Goal: Check status: Check status

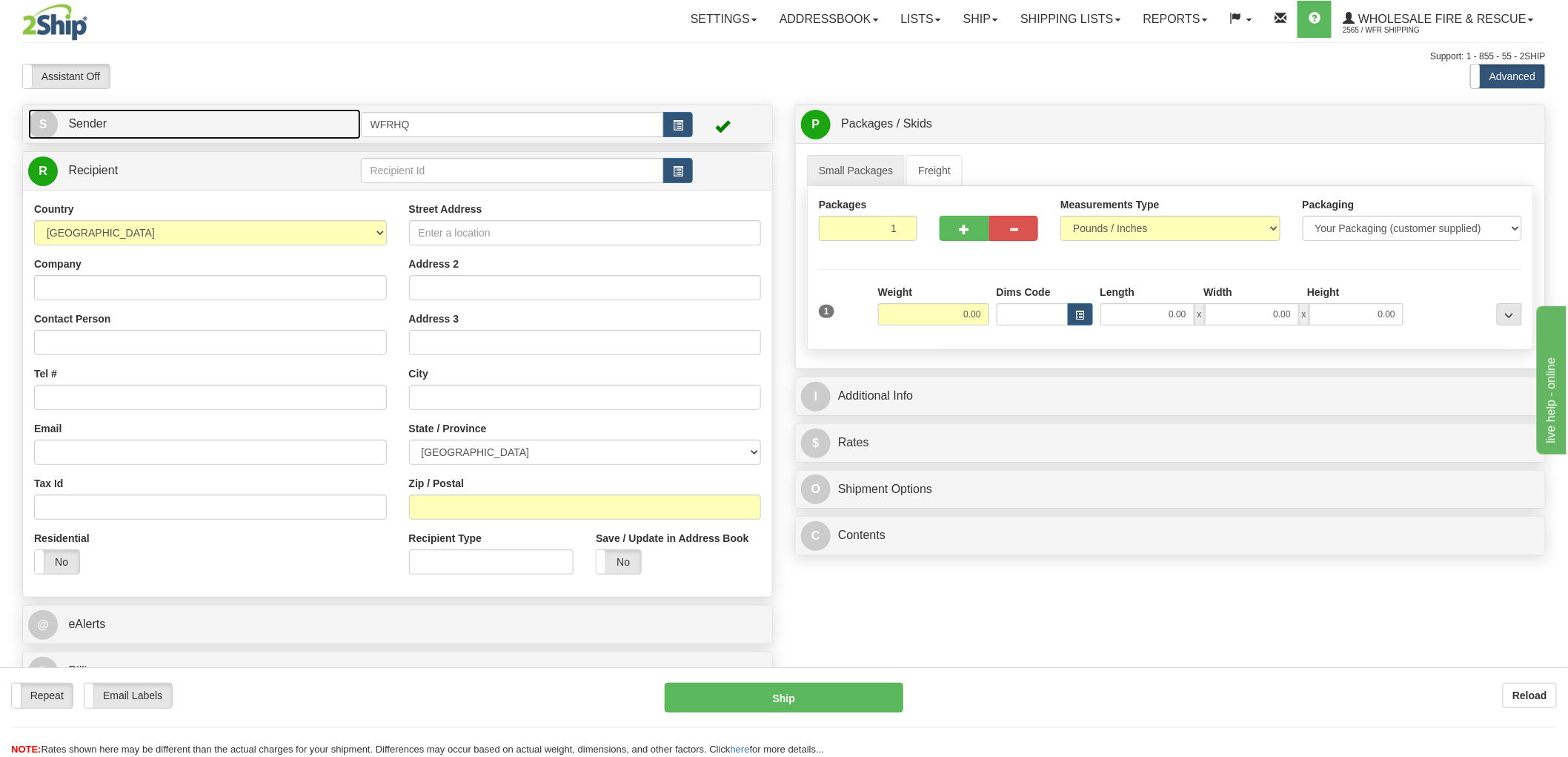
click at [279, 127] on link "S Sender" at bounding box center [195, 124] width 333 height 30
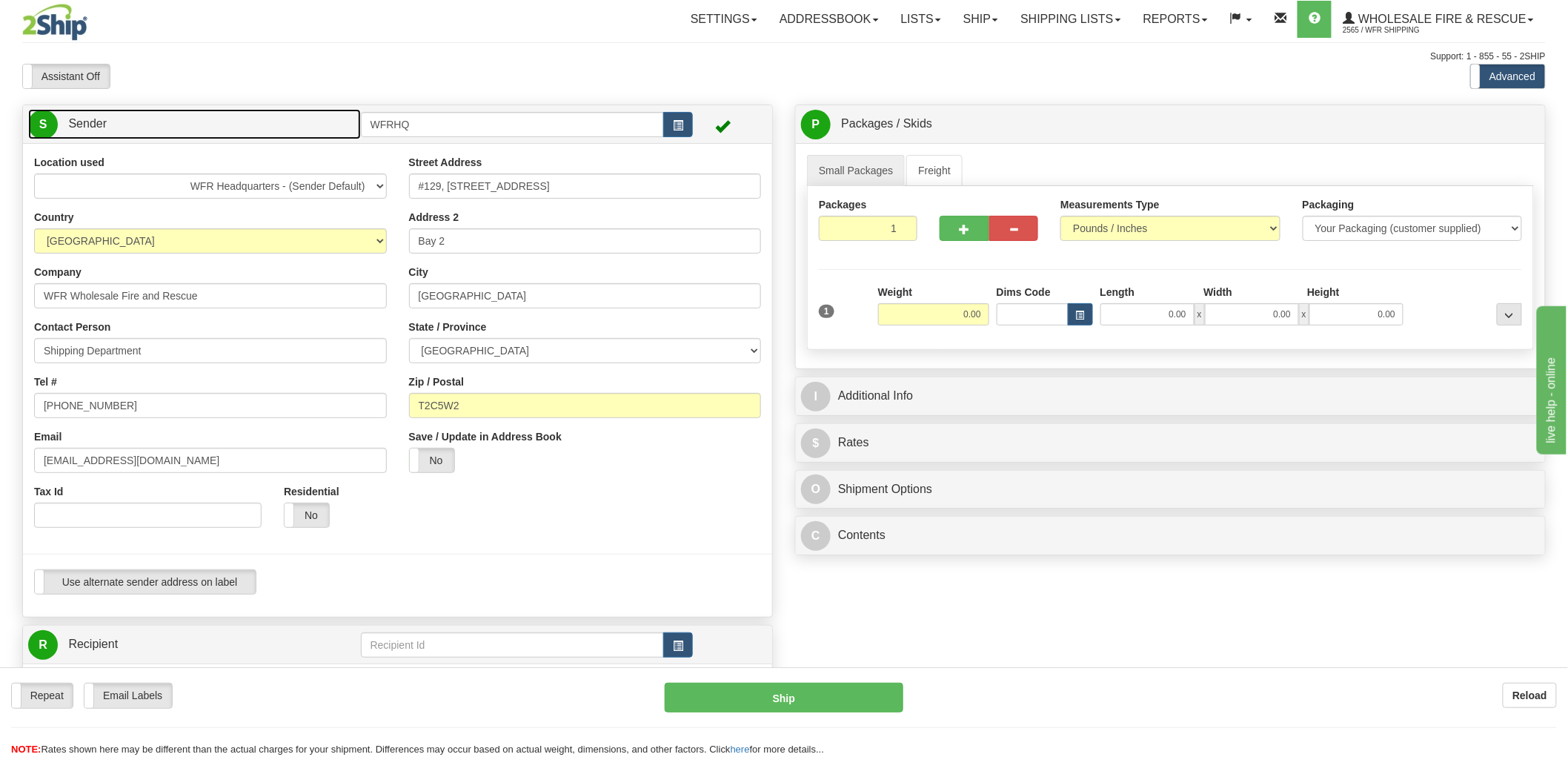
scroll to position [82, 0]
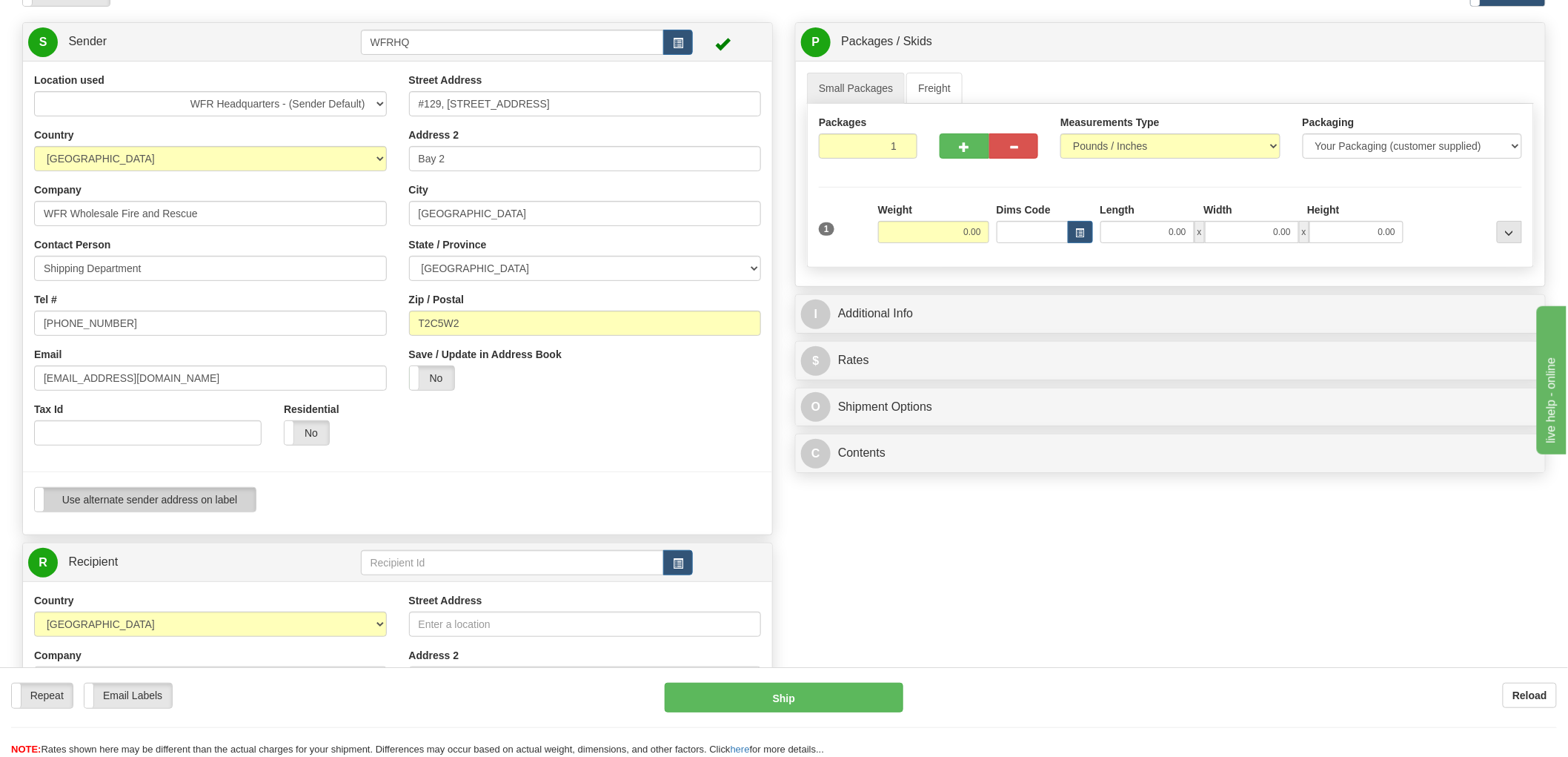
click at [157, 493] on label "Use alternate sender address on label" at bounding box center [145, 499] width 221 height 24
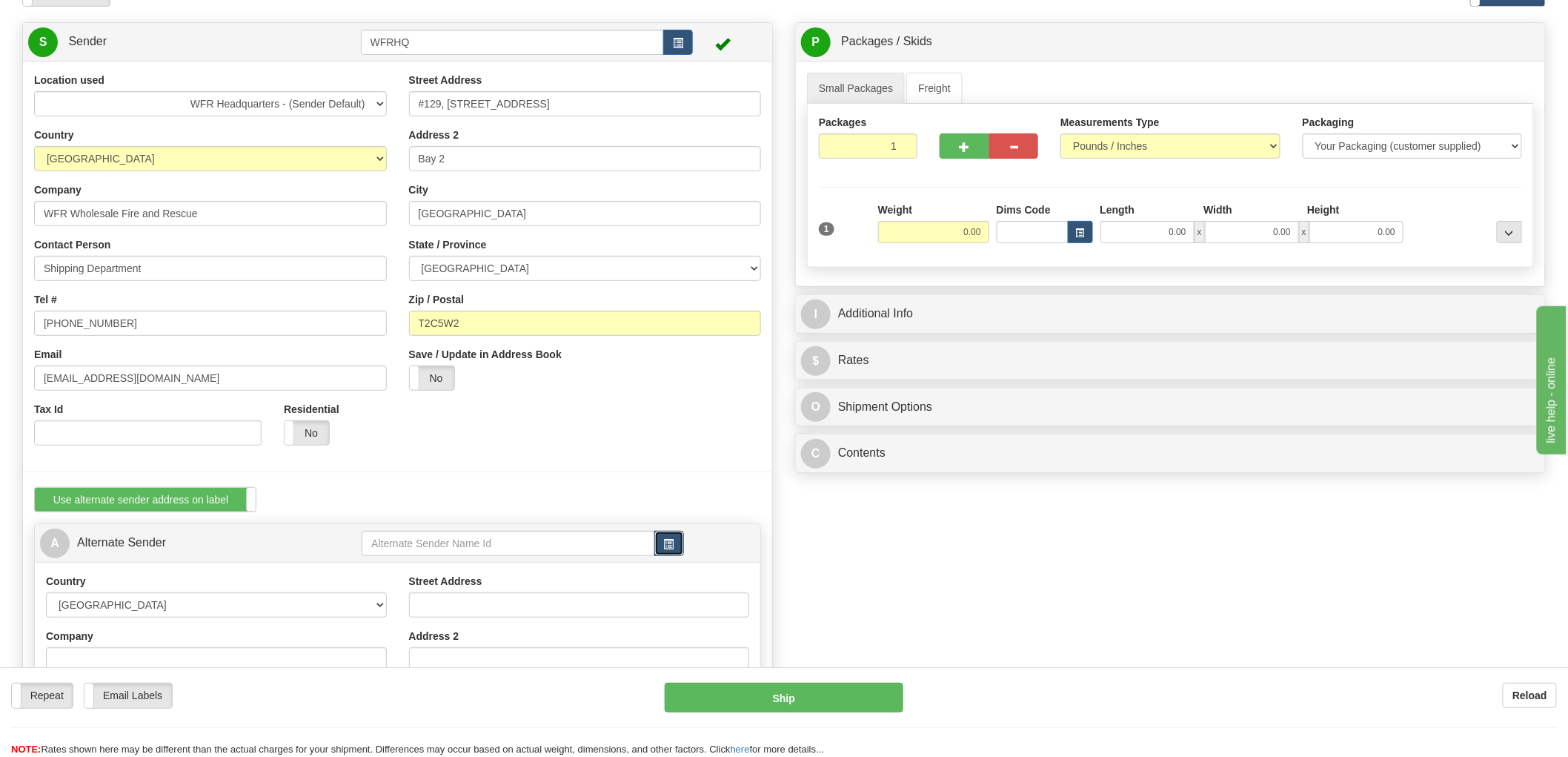
click at [670, 552] on button "button" at bounding box center [669, 544] width 29 height 25
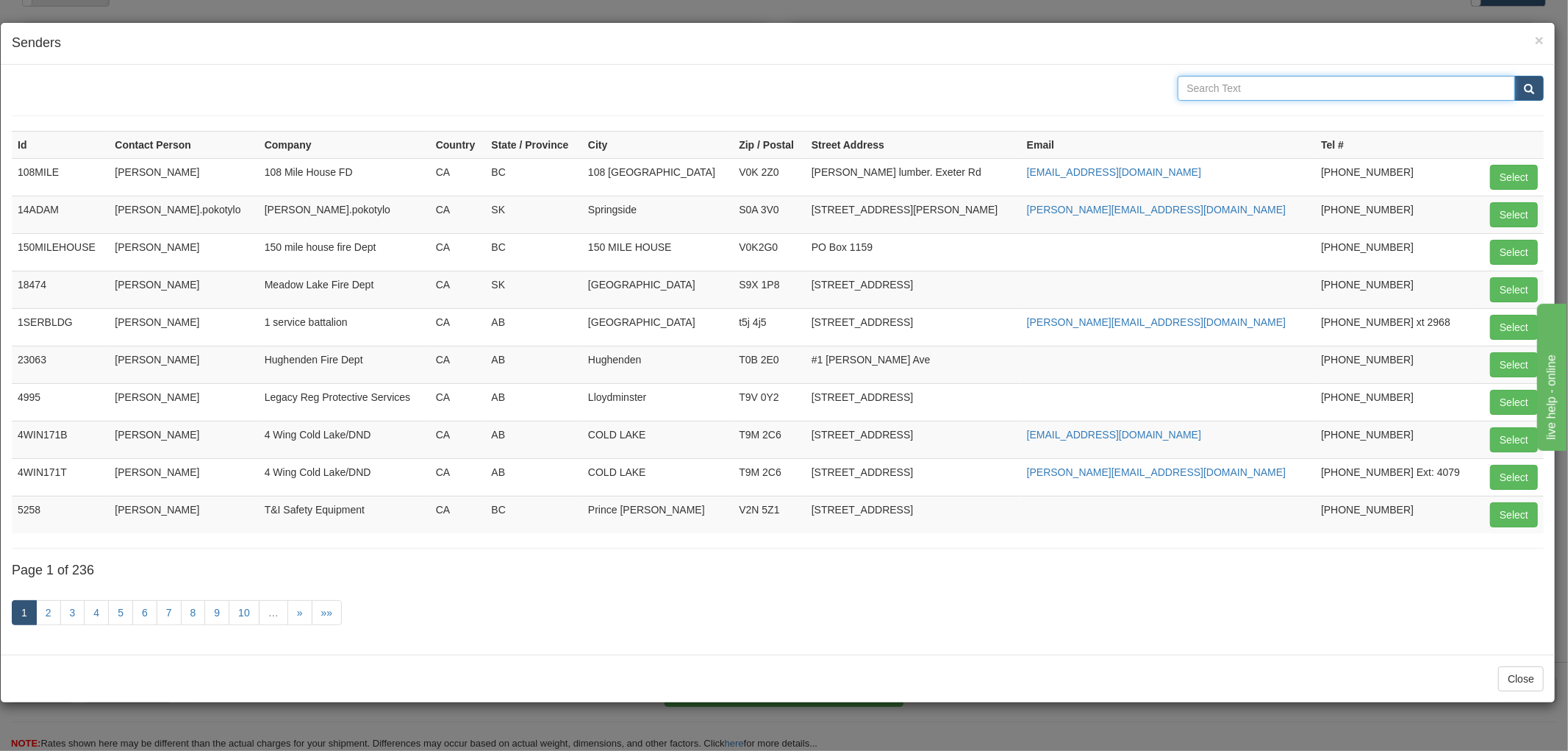
click at [1226, 84] on input "text" at bounding box center [1347, 88] width 338 height 25
type input "Swift"
click at [1515, 76] on button "submit" at bounding box center [1529, 88] width 29 height 25
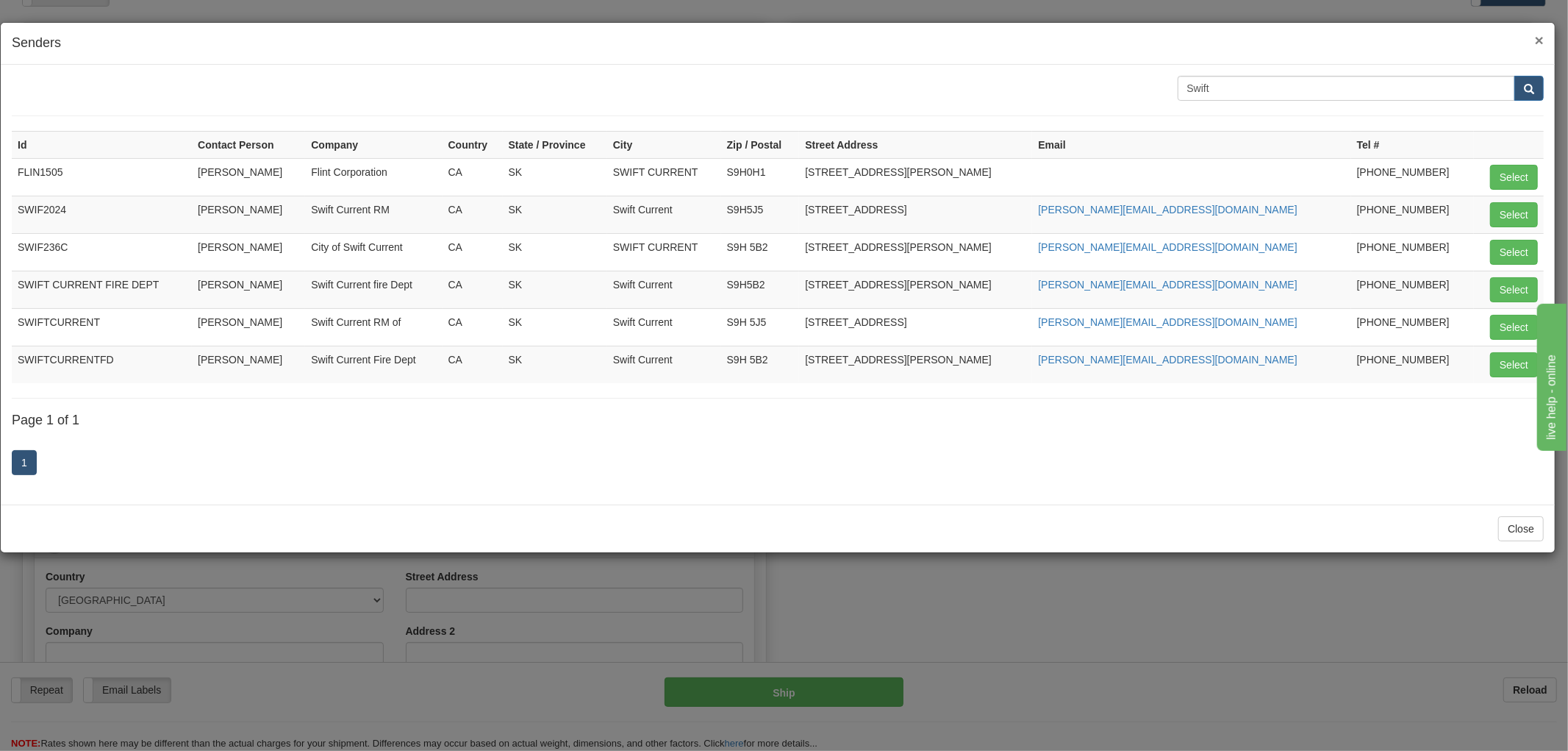
click at [1539, 37] on span "×" at bounding box center [1540, 40] width 9 height 17
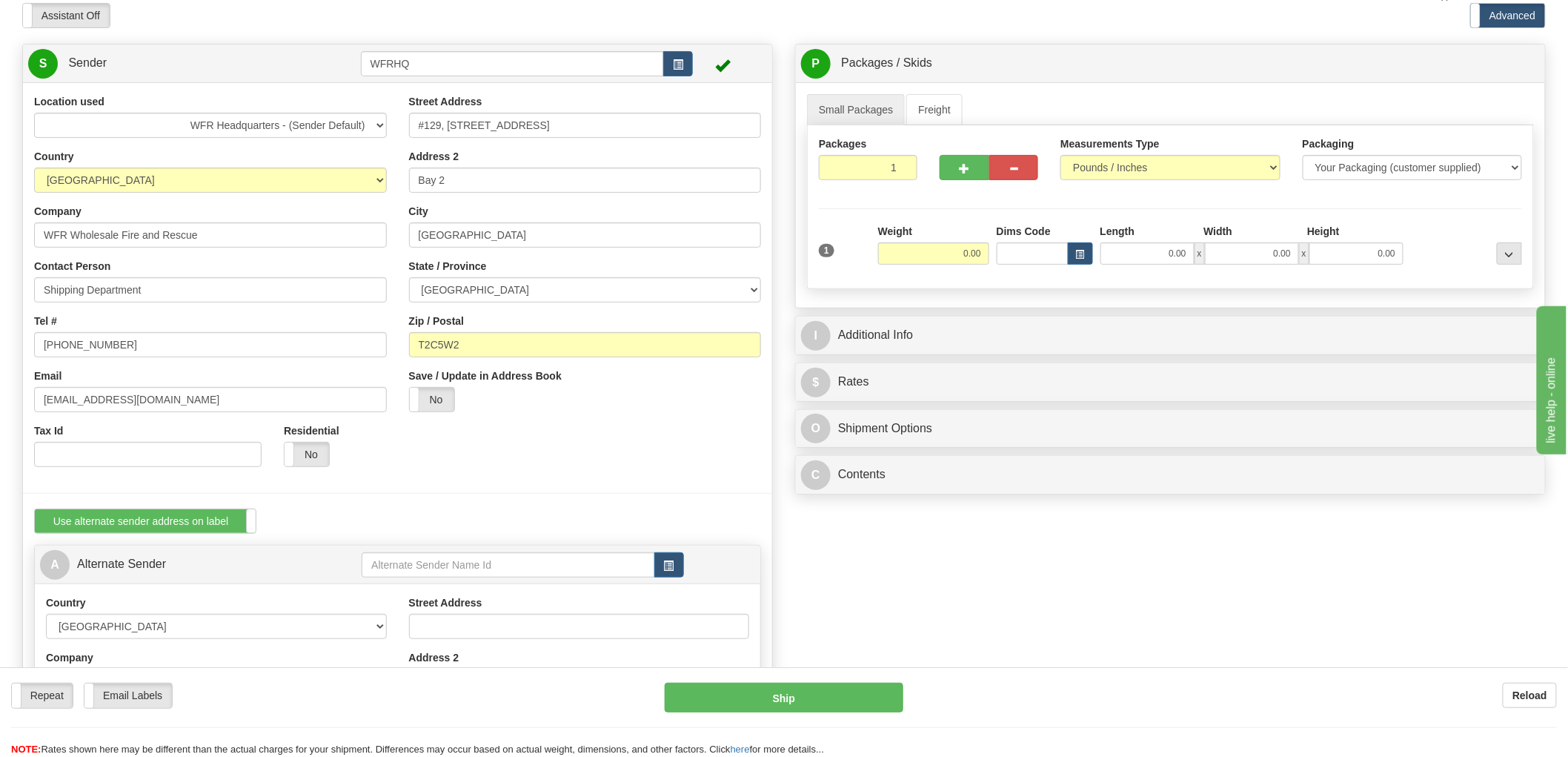
scroll to position [0, 0]
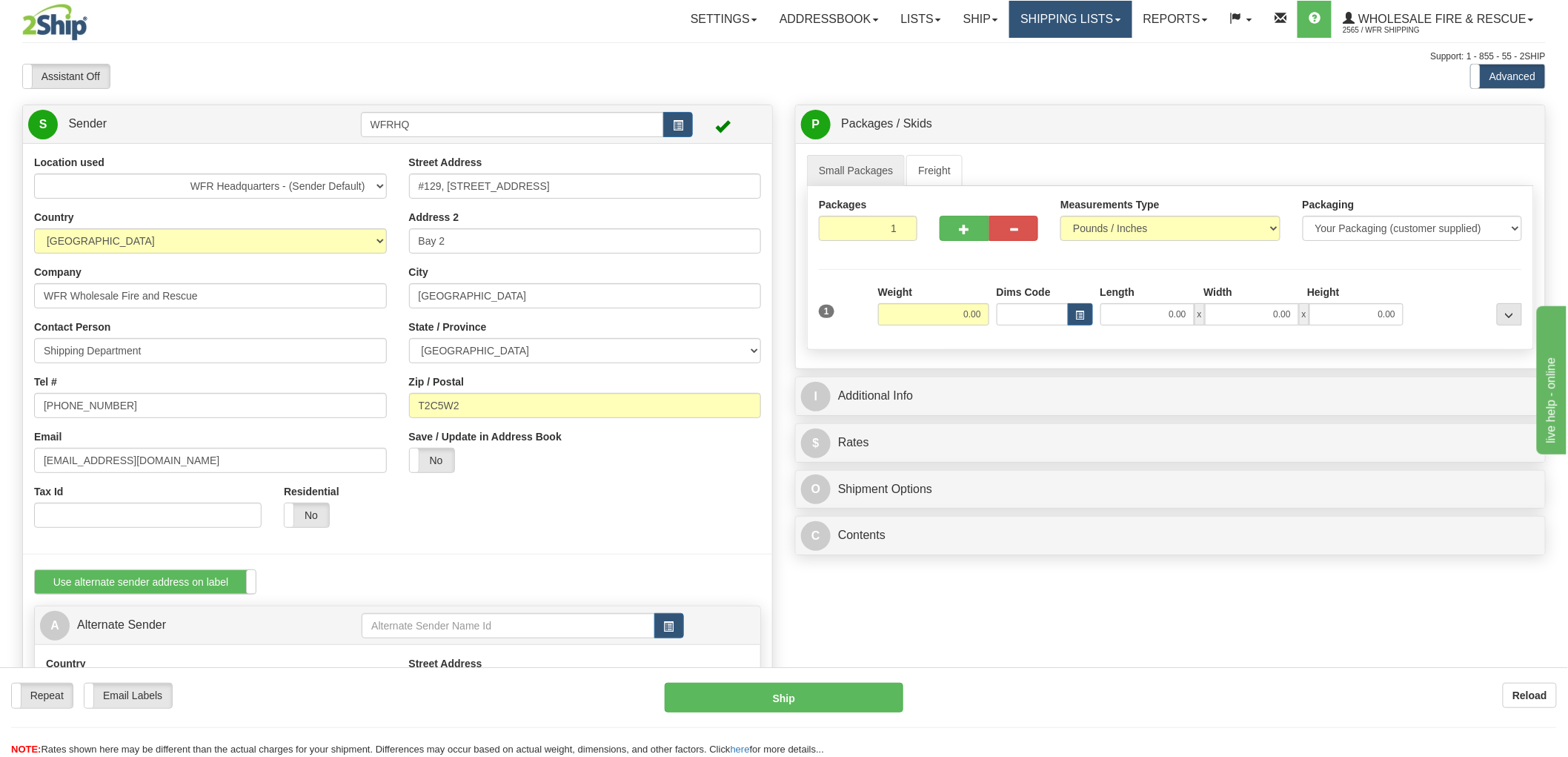
click at [1110, 23] on link "Shipping lists" at bounding box center [1070, 20] width 122 height 37
click at [1081, 67] on span "Search Shipment History" at bounding box center [1059, 70] width 115 height 12
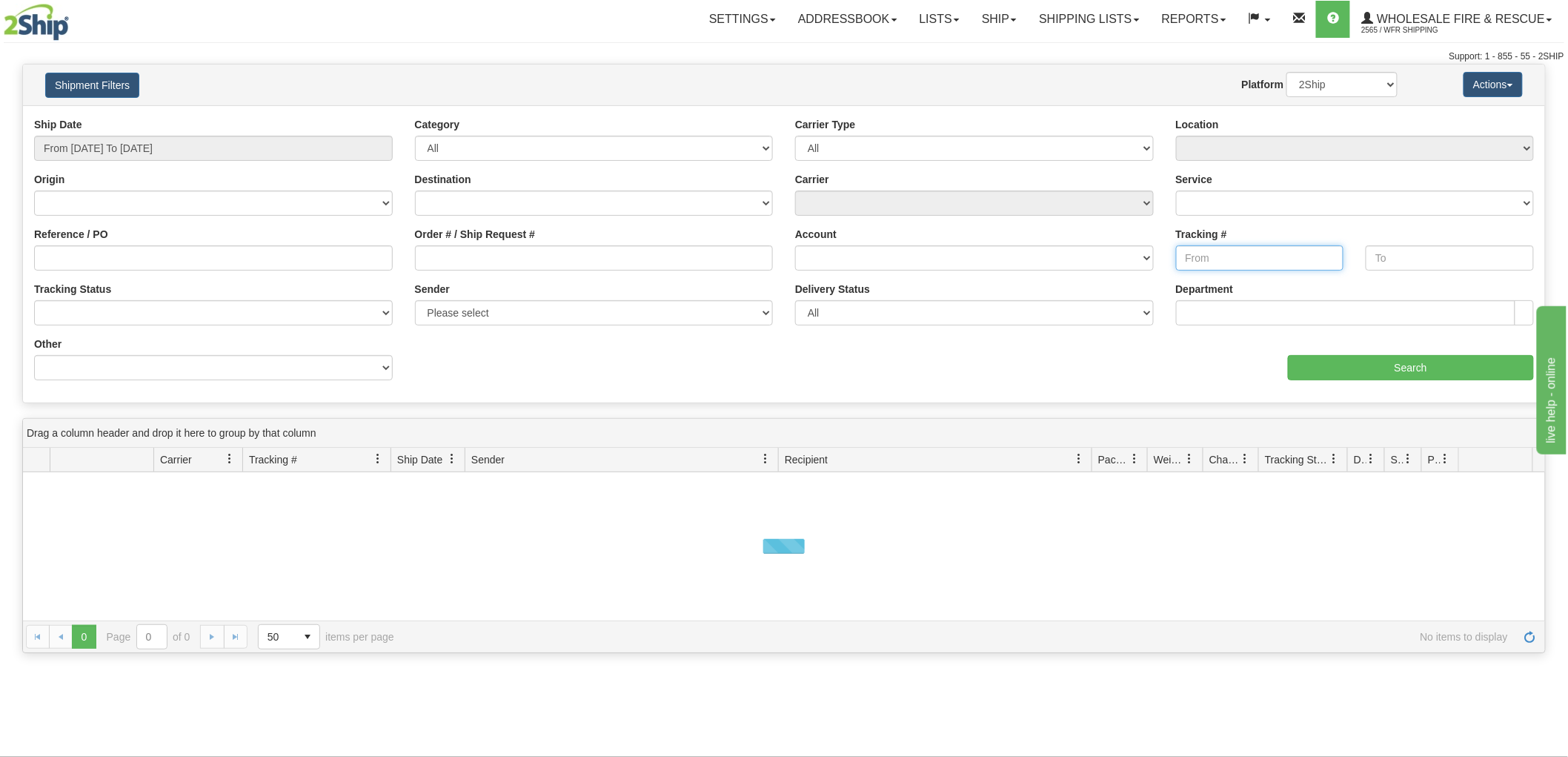
click at [1213, 252] on input "Tracking #" at bounding box center [1259, 258] width 168 height 25
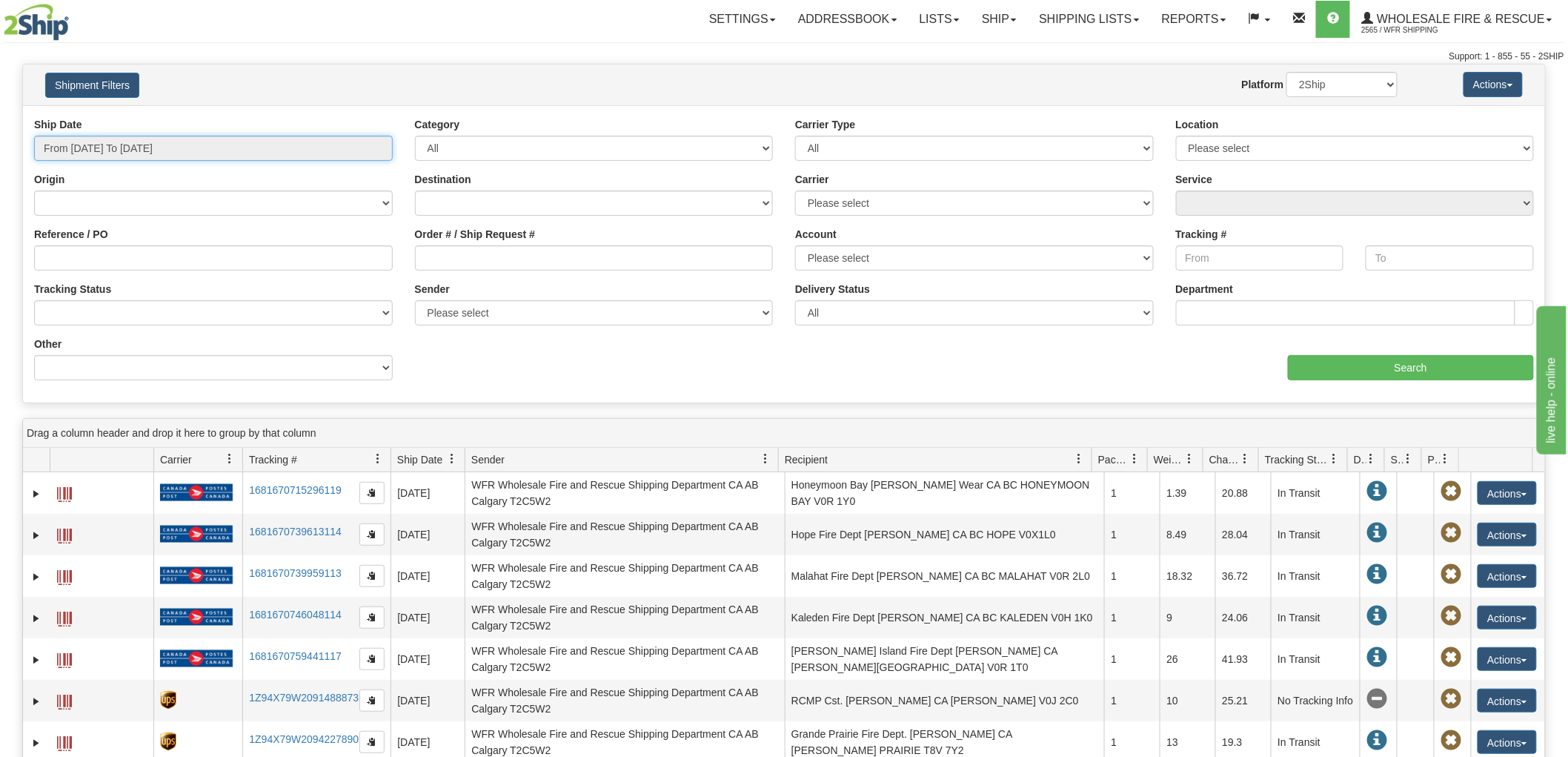
click at [368, 146] on input "From [DATE] To [DATE]" at bounding box center [213, 148] width 358 height 25
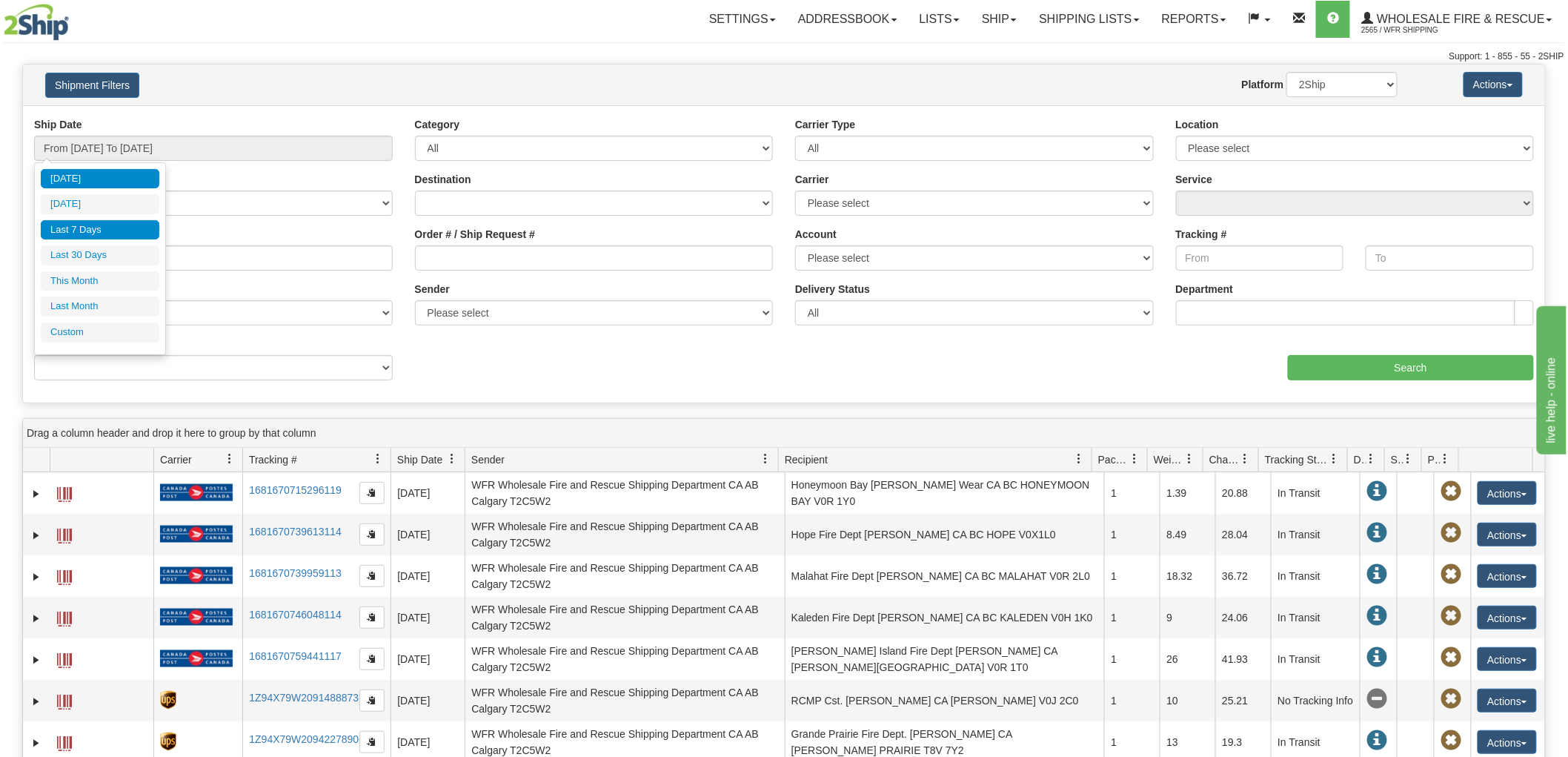
click at [127, 231] on li "Last 7 Days" at bounding box center [100, 230] width 118 height 20
type input "From [DATE] To [DATE]"
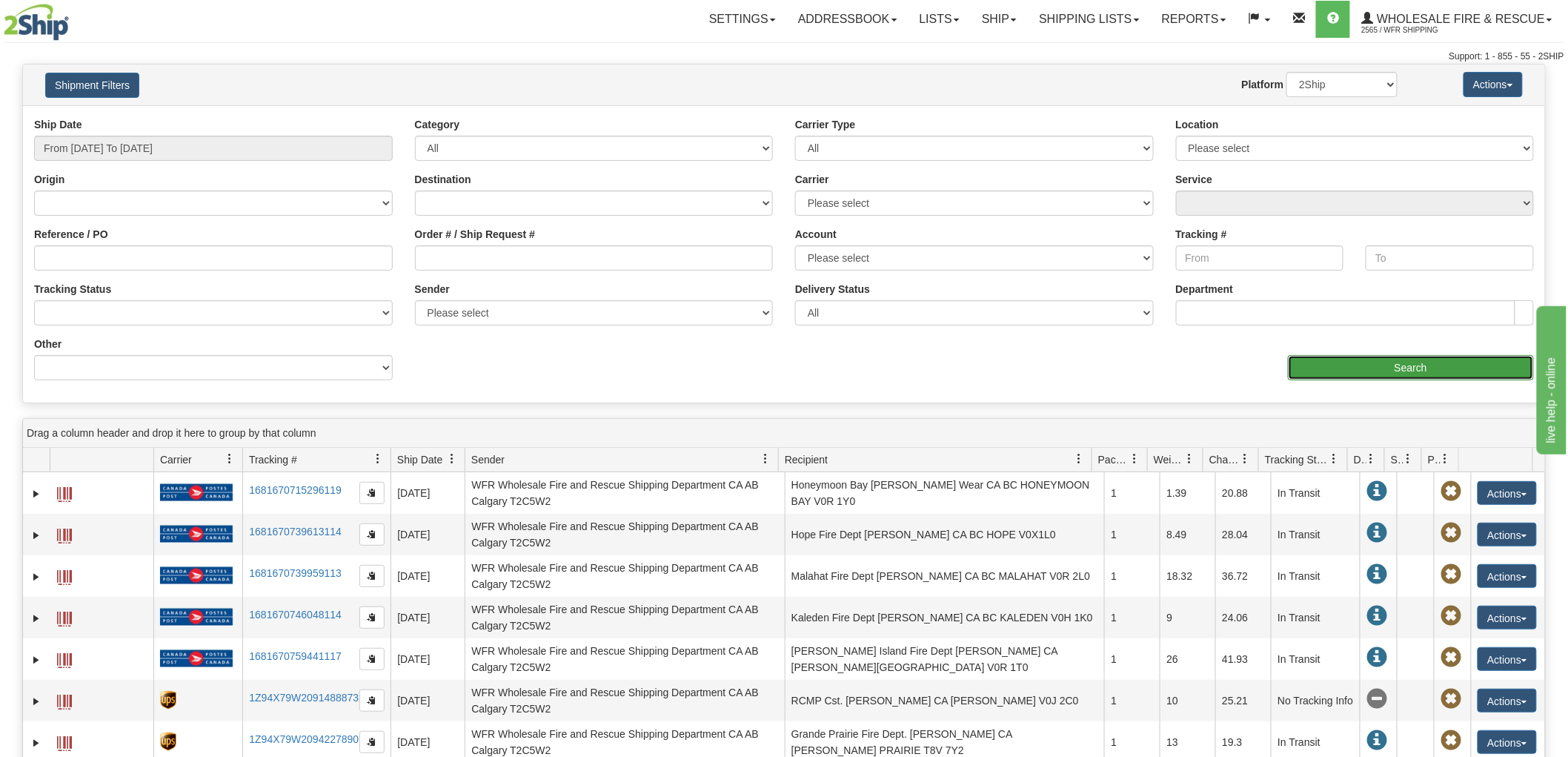
click at [1388, 368] on input "Search" at bounding box center [1411, 367] width 246 height 25
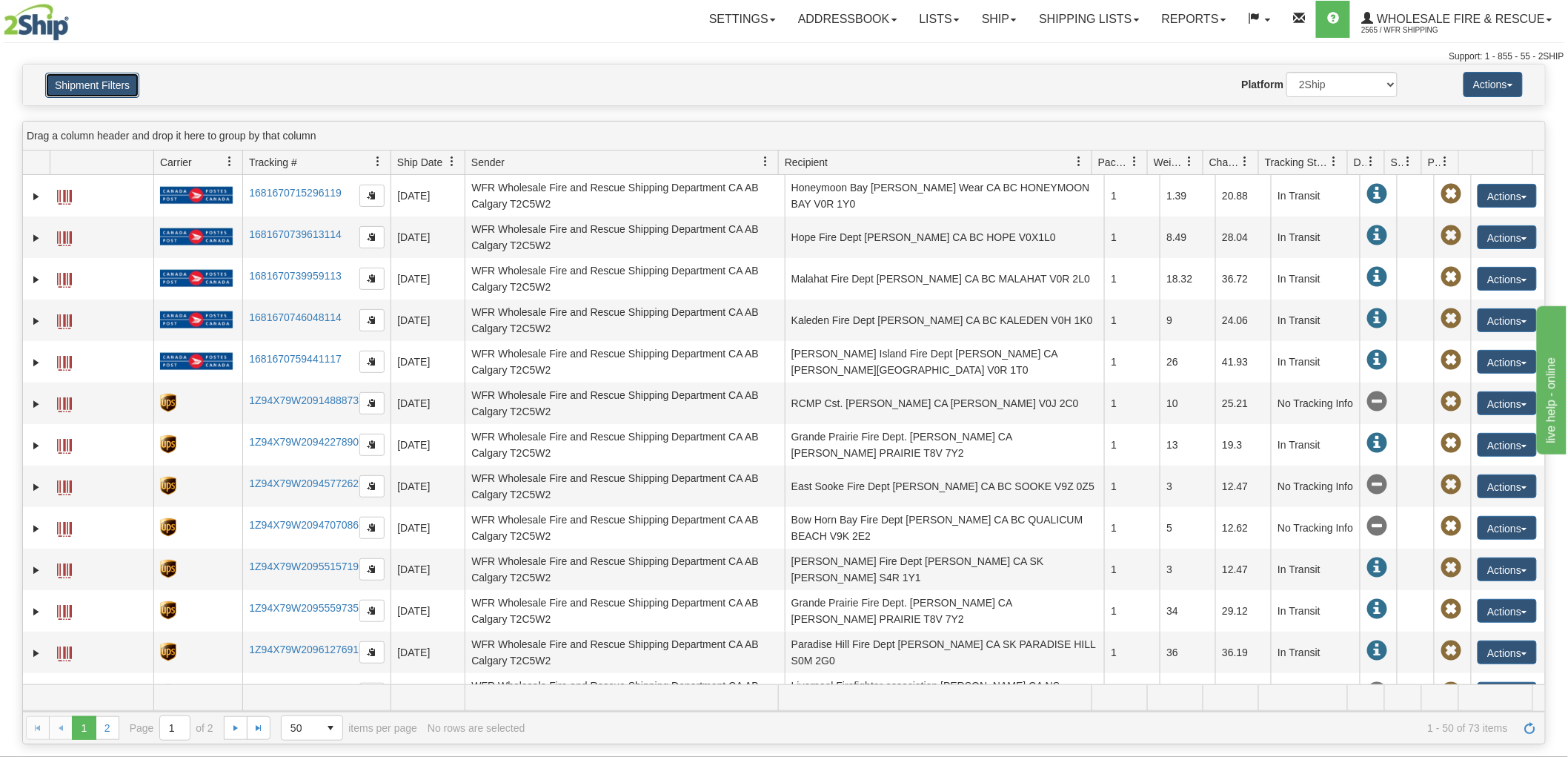
click at [101, 90] on button "Shipment Filters" at bounding box center [92, 85] width 94 height 25
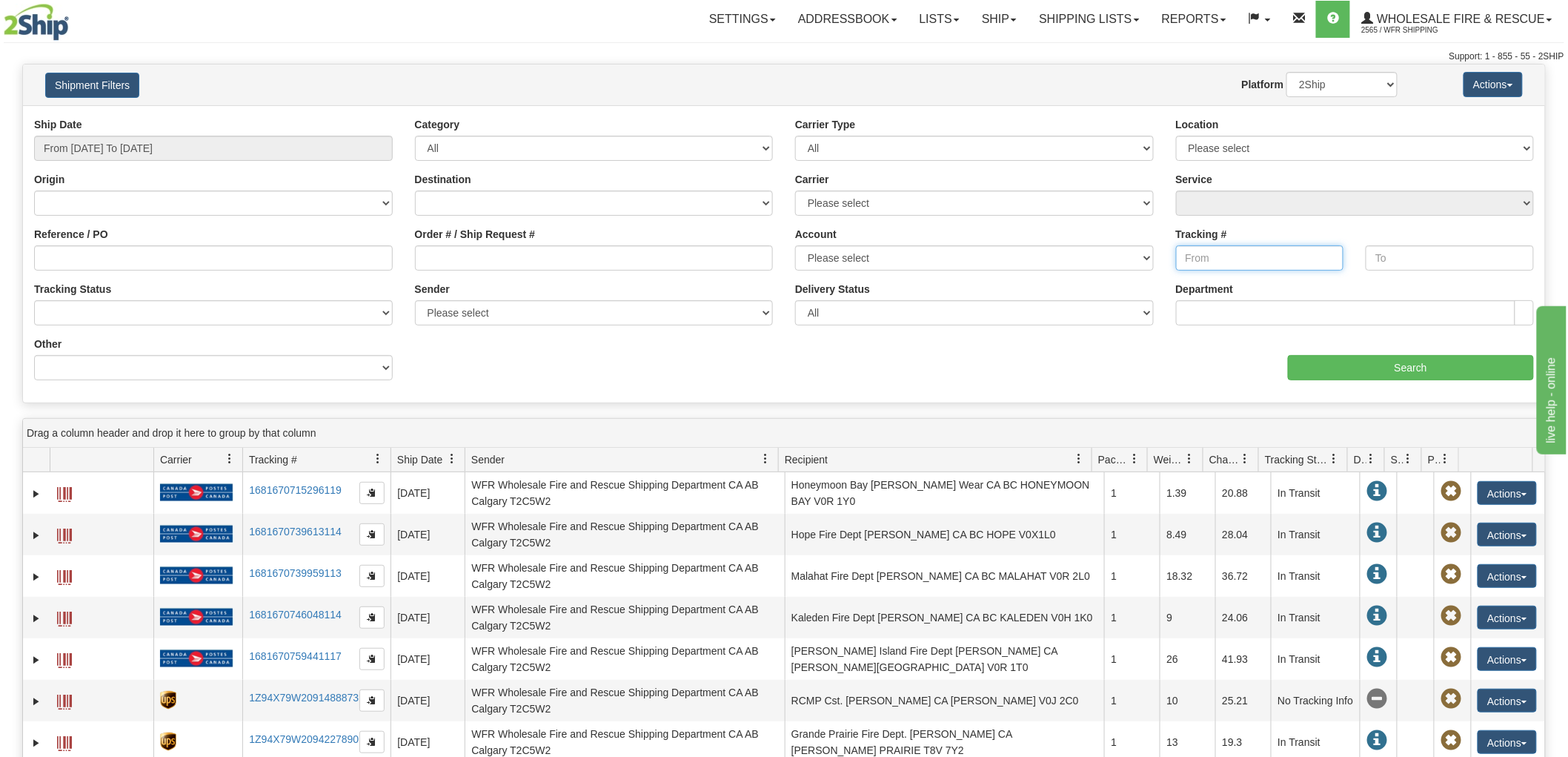
click at [1211, 251] on input "Tracking #" at bounding box center [1259, 258] width 168 height 25
paste input "1Z94X79W2099650664"
type input "1Z94X79W2099650664"
click at [1387, 371] on input "Search" at bounding box center [1411, 367] width 246 height 25
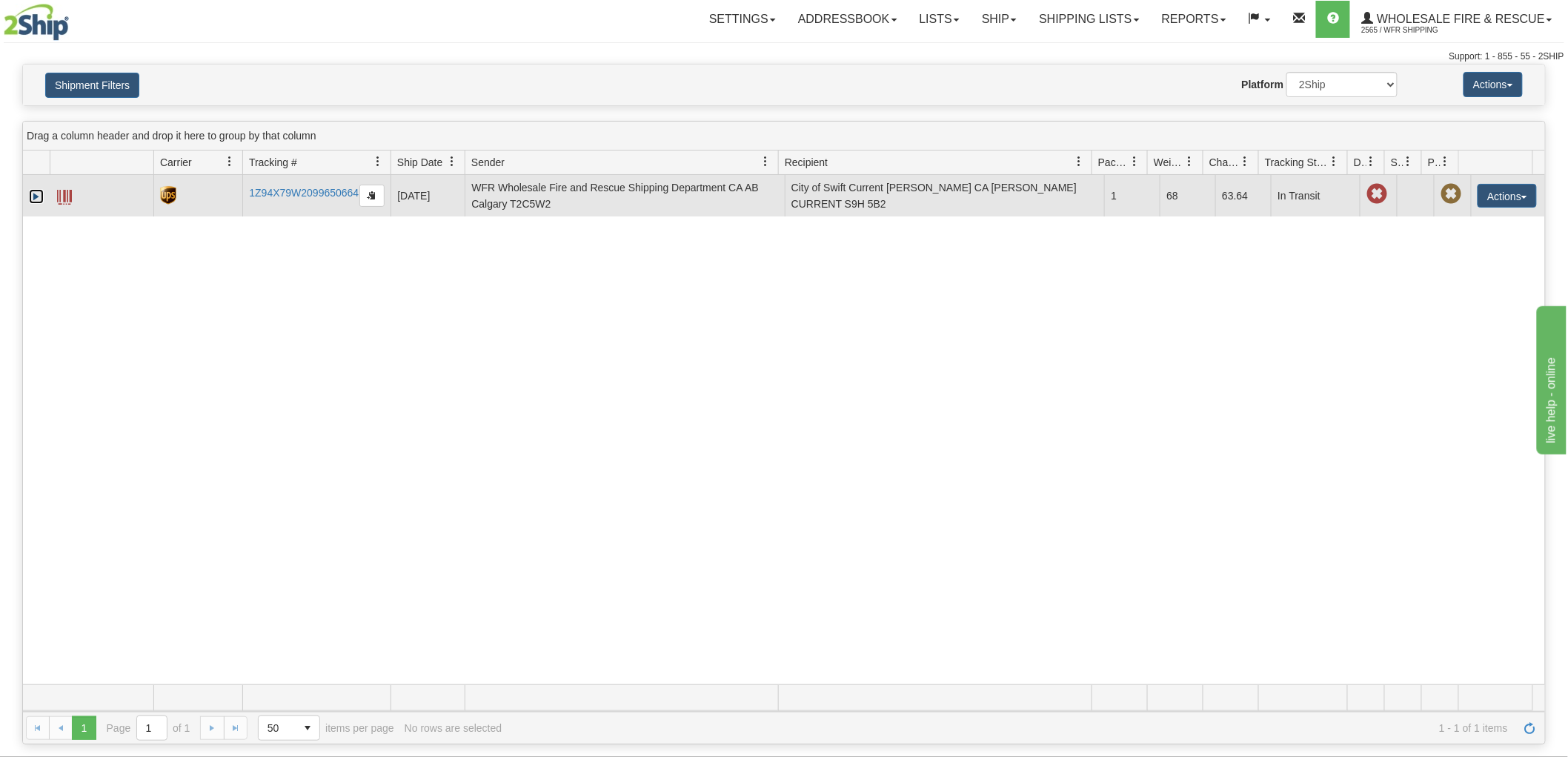
click at [35, 200] on link "Expand" at bounding box center [36, 196] width 15 height 15
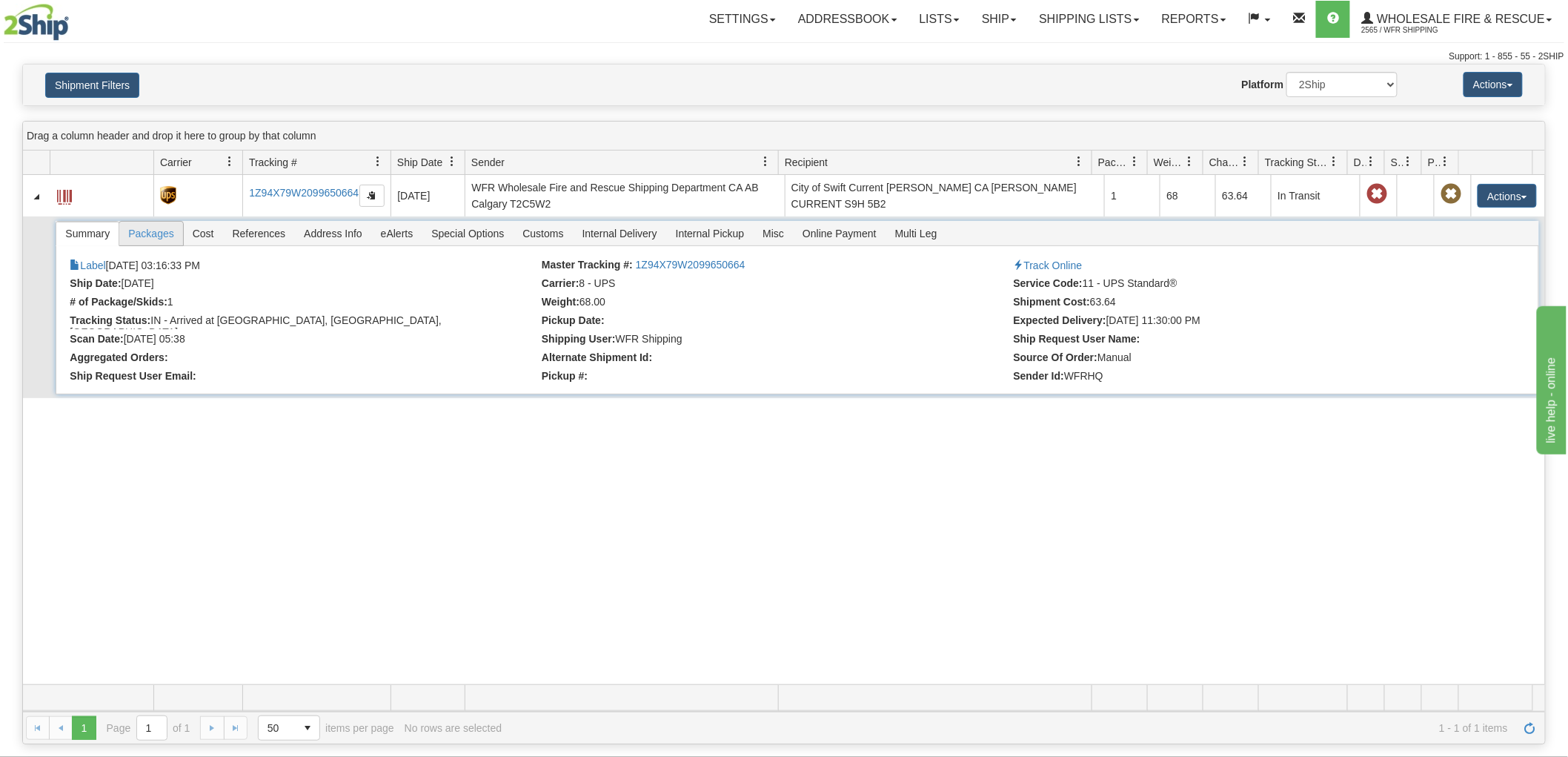
click at [149, 226] on span "Packages" at bounding box center [150, 233] width 63 height 24
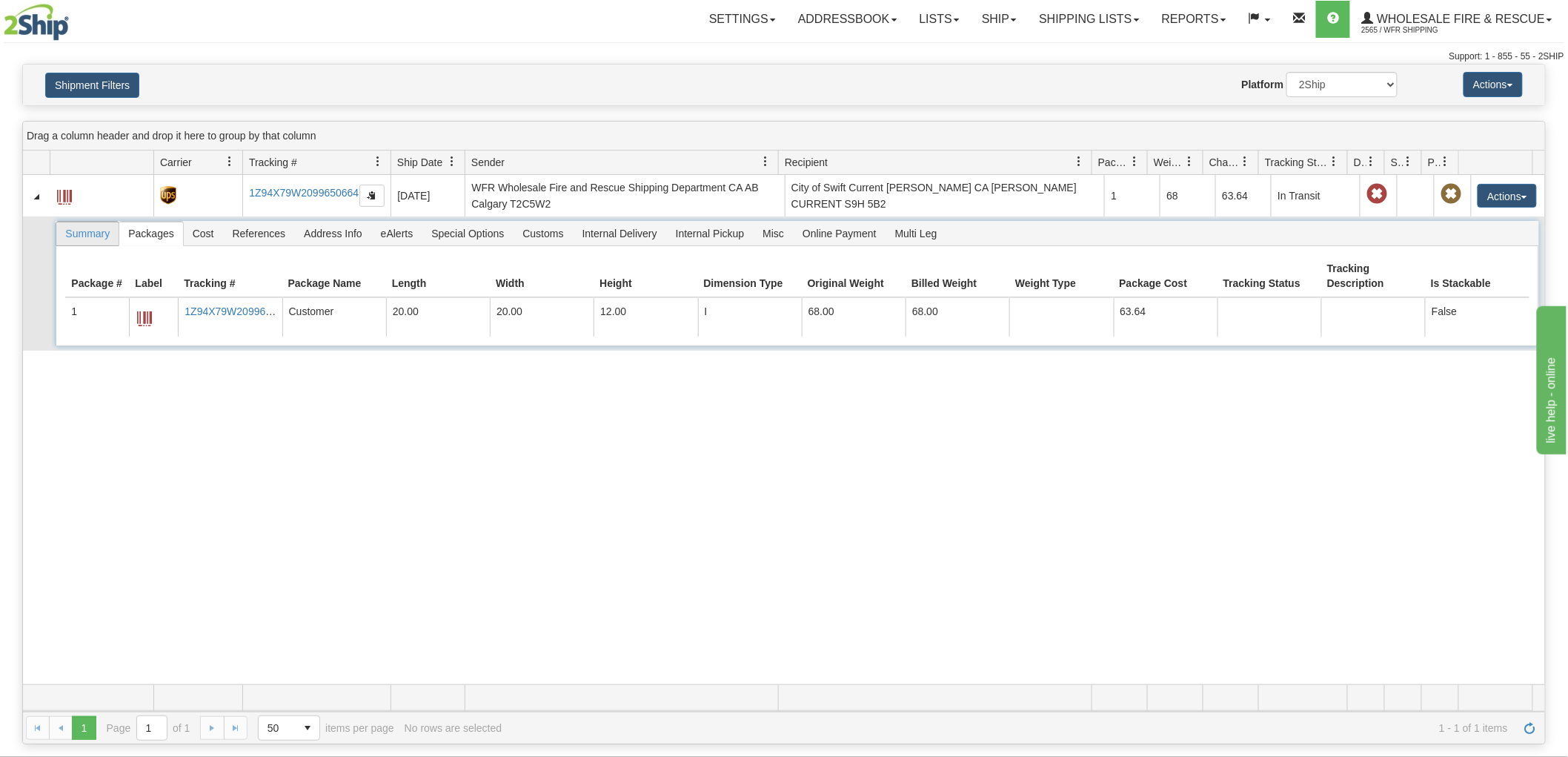
click at [99, 236] on span "Summary" at bounding box center [87, 233] width 62 height 24
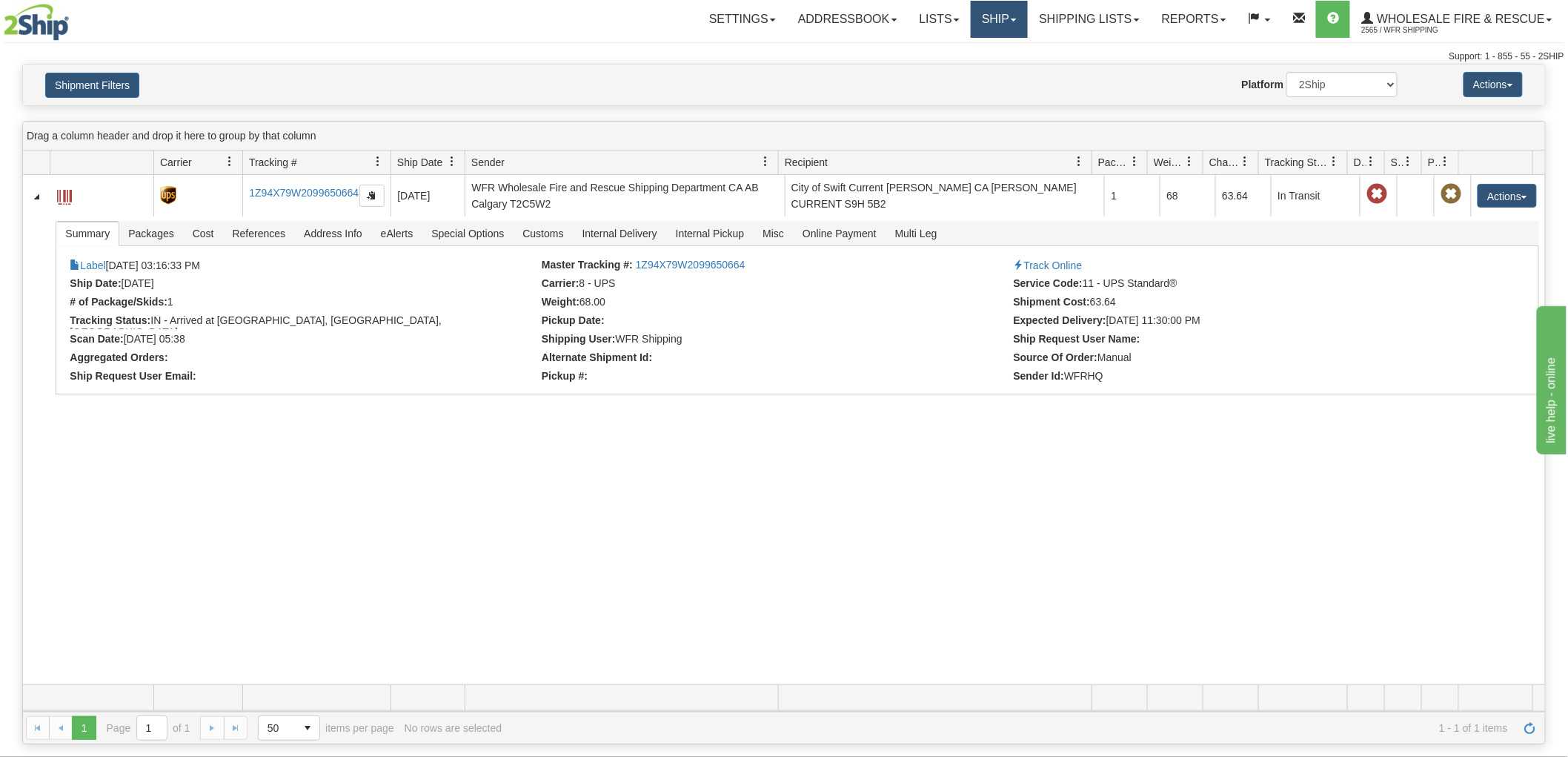
click at [993, 22] on link "Ship" at bounding box center [1000, 20] width 57 height 37
click at [980, 54] on link "Ship Screen" at bounding box center [969, 52] width 117 height 20
